Goal: Check status: Check status

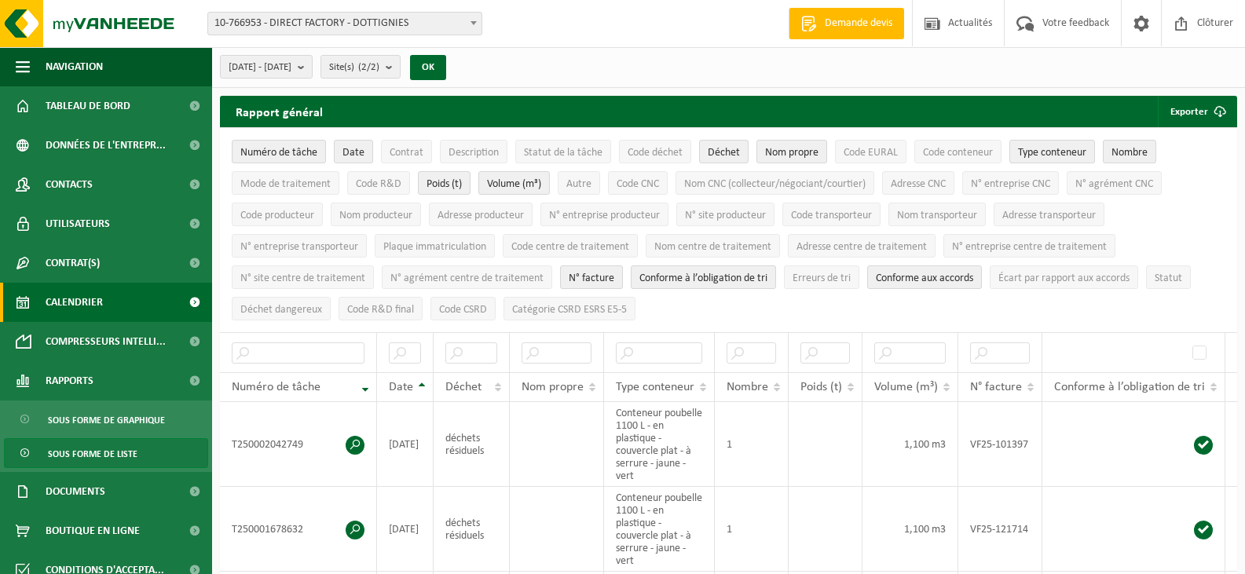
click at [112, 294] on link "Calendrier" at bounding box center [106, 302] width 212 height 39
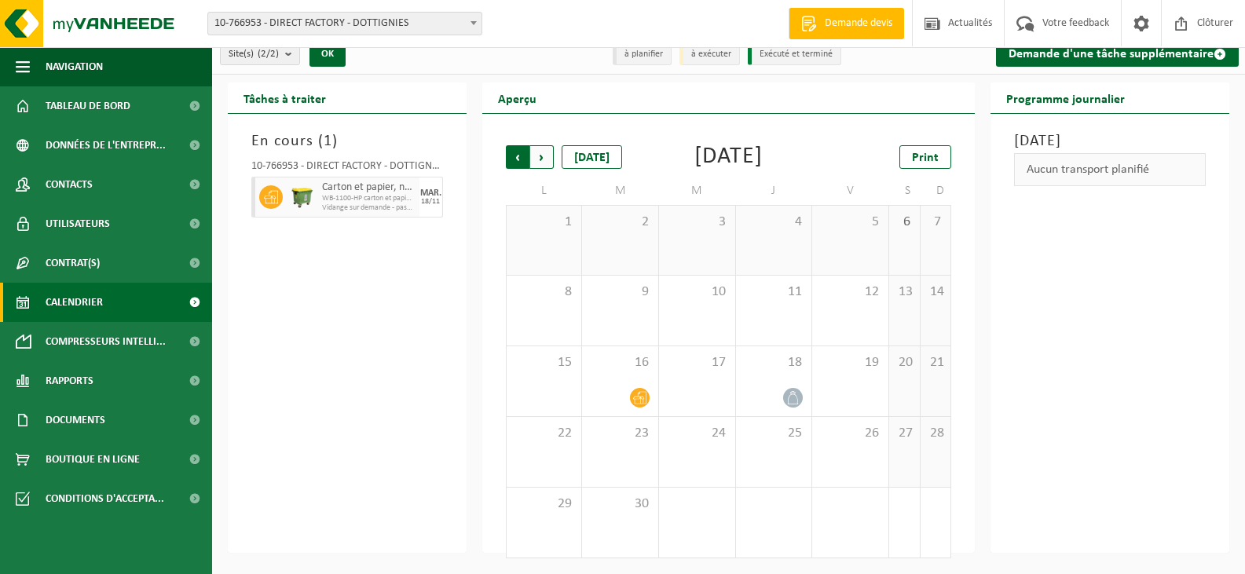
click at [540, 145] on span "Suivant" at bounding box center [542, 157] width 24 height 24
click at [623, 426] on span "21" at bounding box center [620, 433] width 60 height 17
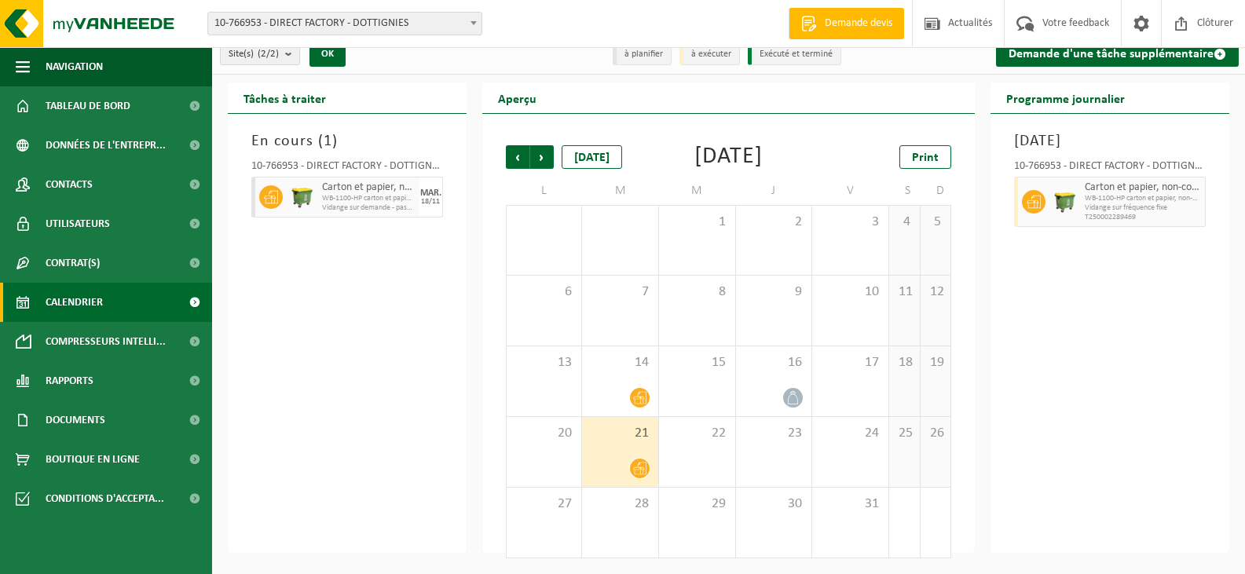
click at [638, 450] on div "21" at bounding box center [620, 452] width 76 height 70
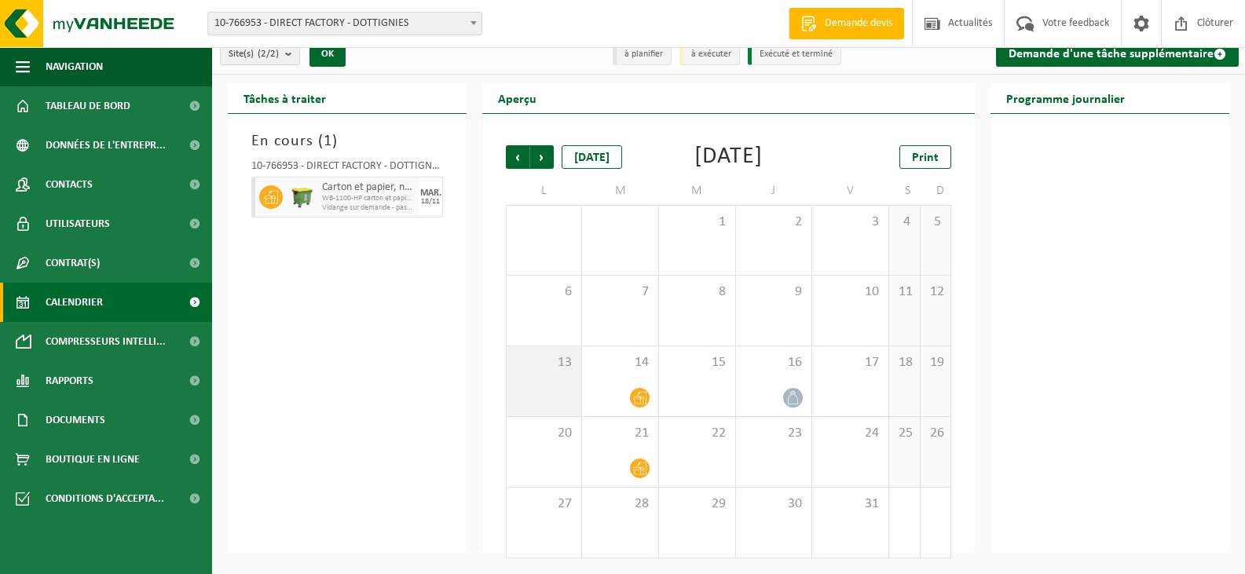
drag, startPoint x: 397, startPoint y: 175, endPoint x: 613, endPoint y: 451, distance: 349.7
click at [583, 397] on div "Tâches à traiter En cours ( 1 ) 10-766953 - DIRECT FACTORY - DOTTIGNIES Carton …" at bounding box center [728, 317] width 1017 height 470
click at [633, 459] on div at bounding box center [620, 468] width 60 height 21
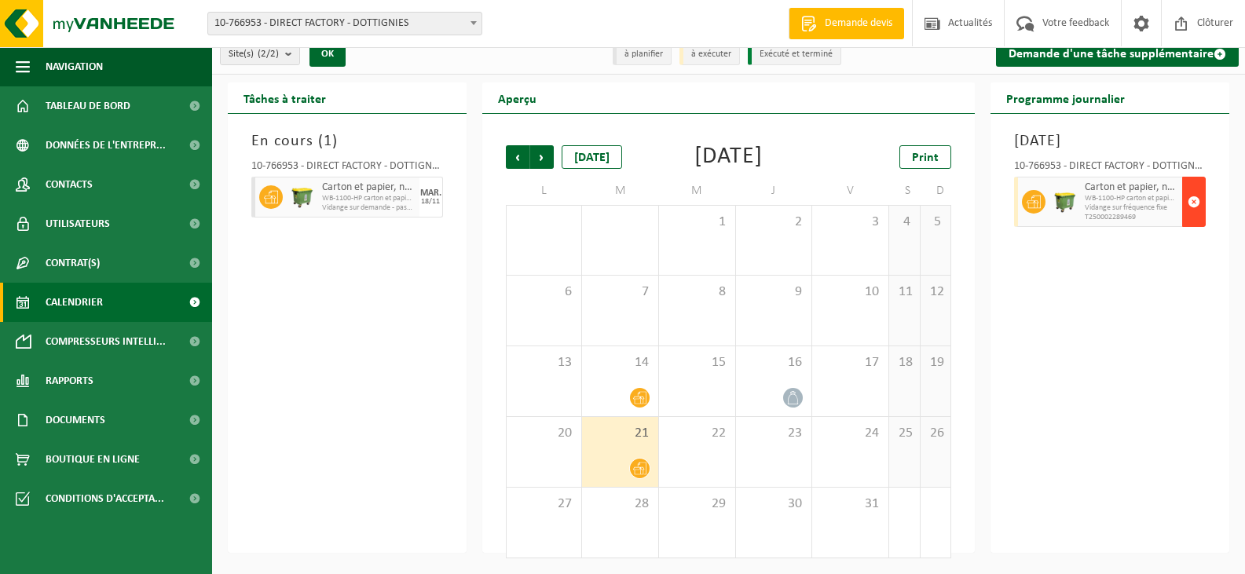
click at [1202, 177] on button "button" at bounding box center [1194, 202] width 24 height 50
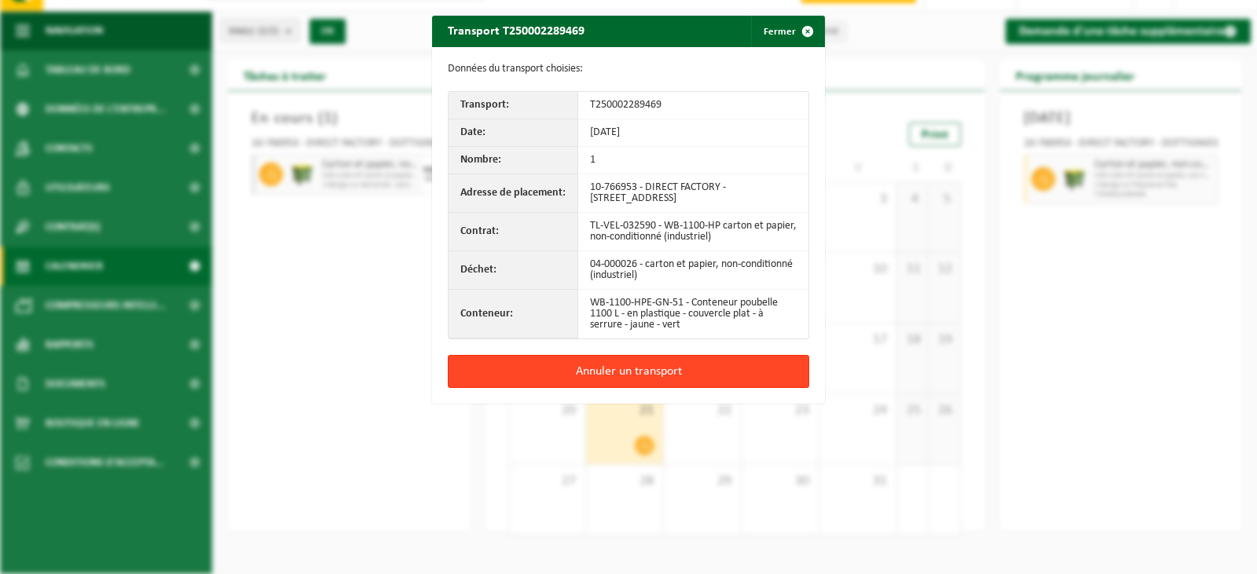
click at [739, 367] on button "Annuler un transport" at bounding box center [628, 371] width 361 height 33
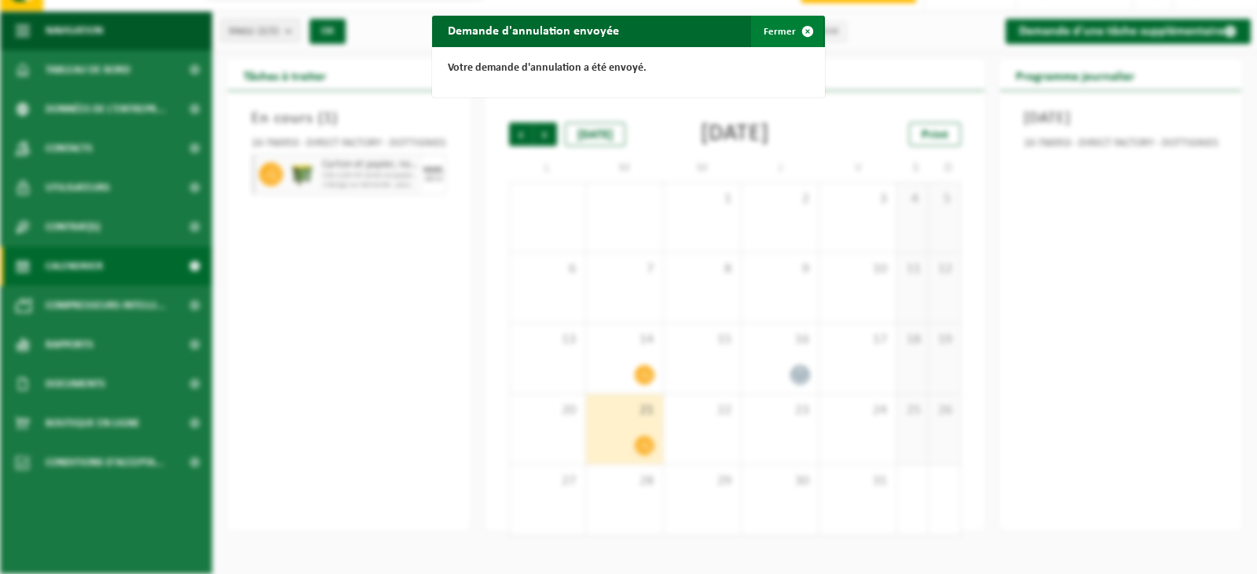
click at [792, 35] on span "button" at bounding box center [807, 31] width 31 height 31
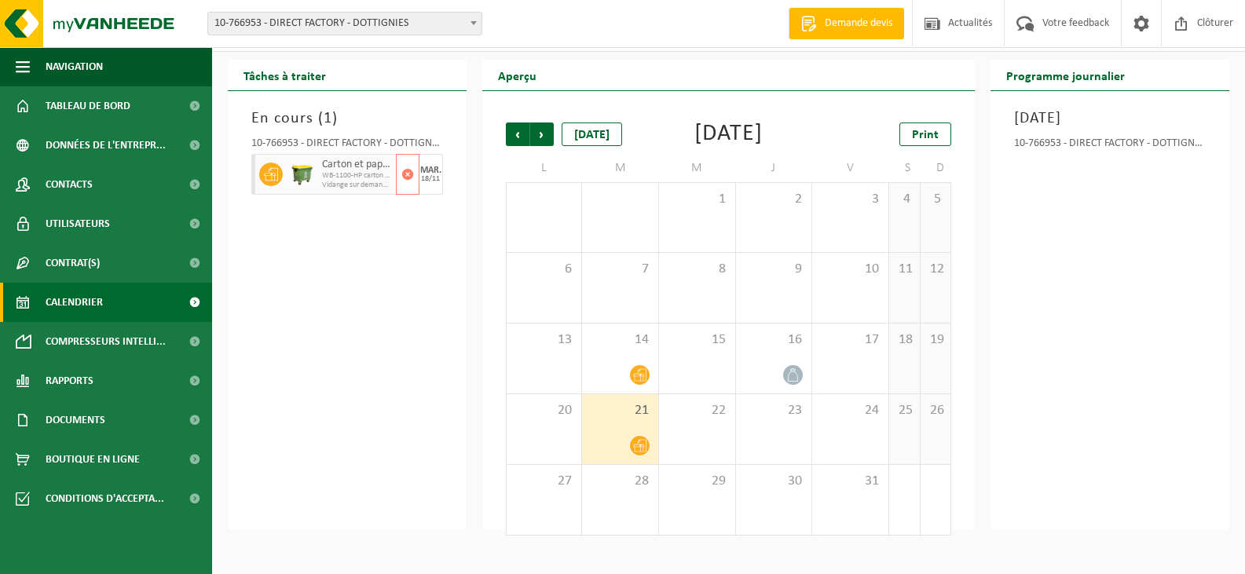
click at [319, 177] on div "Carton et papier, non-conditionné (industriel) WB-1100-HP carton et papier, non…" at bounding box center [357, 174] width 78 height 41
click at [535, 134] on span "Suivant" at bounding box center [542, 135] width 24 height 24
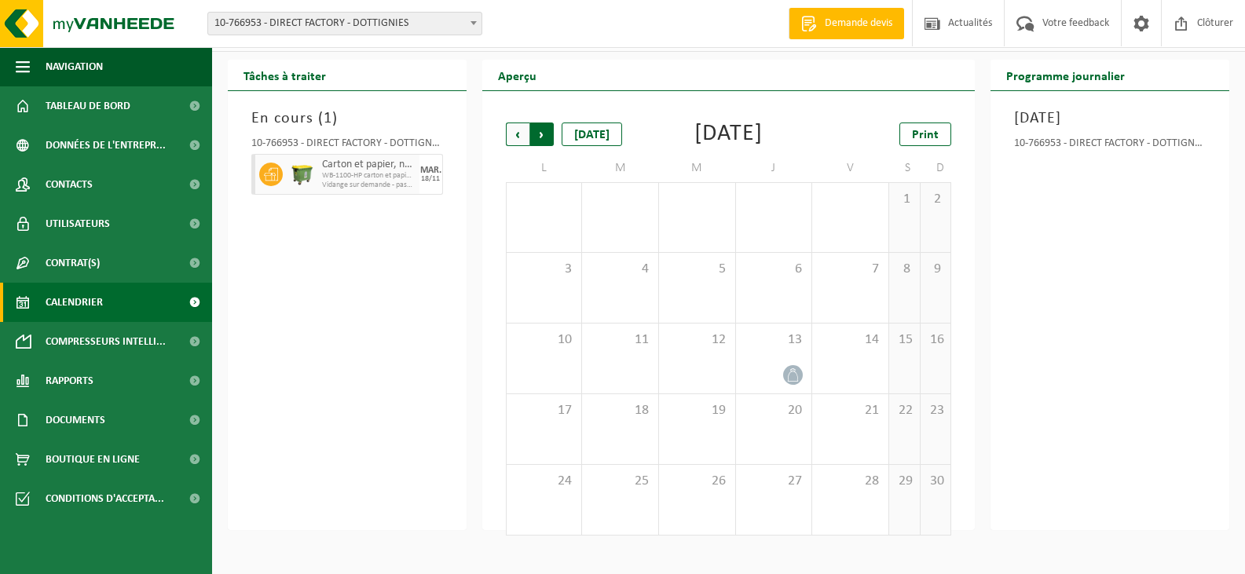
click at [518, 135] on span "Précédent" at bounding box center [518, 135] width 24 height 24
click at [547, 136] on span "Suivant" at bounding box center [542, 135] width 24 height 24
click at [407, 327] on div "En cours ( 1 ) 10-766953 - DIRECT FACTORY - DOTTIGNIES Carton et papier, non-co…" at bounding box center [347, 310] width 239 height 439
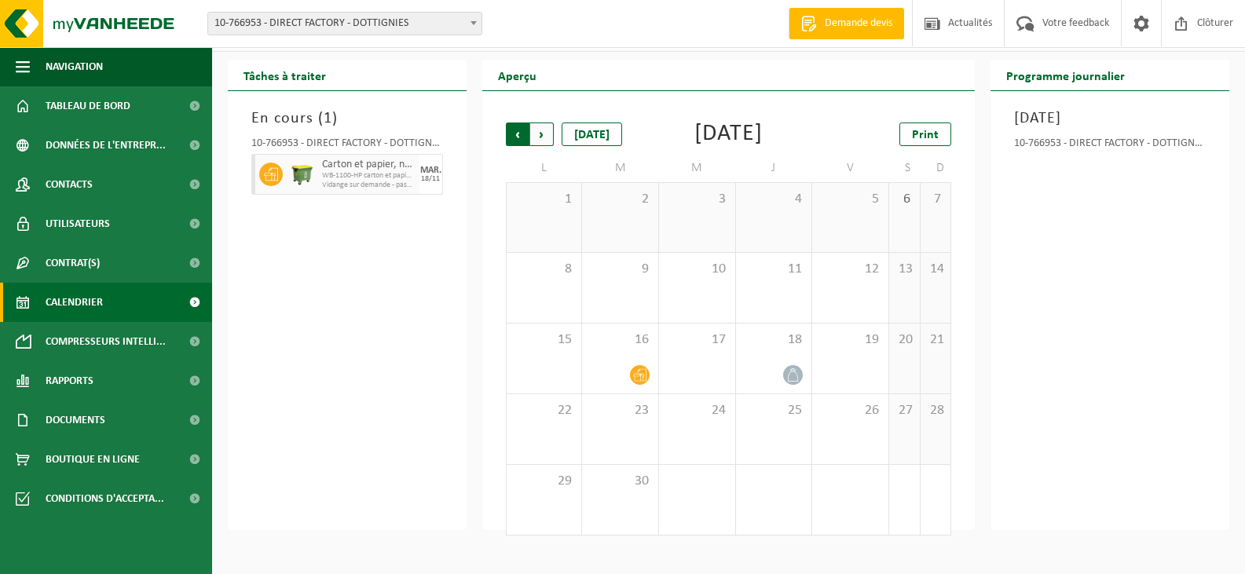
click at [542, 131] on span "Suivant" at bounding box center [542, 135] width 24 height 24
click at [516, 131] on span "Précédent" at bounding box center [518, 135] width 24 height 24
